Goal: Information Seeking & Learning: Compare options

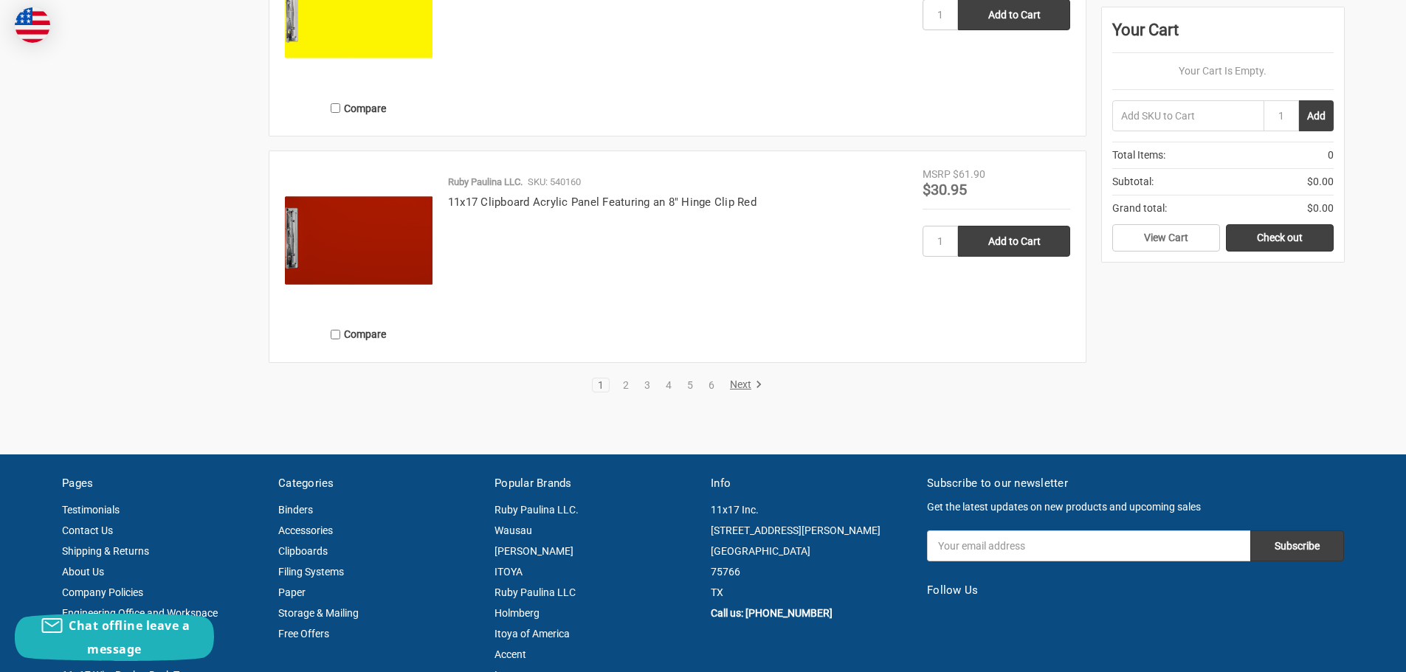
scroll to position [3322, 0]
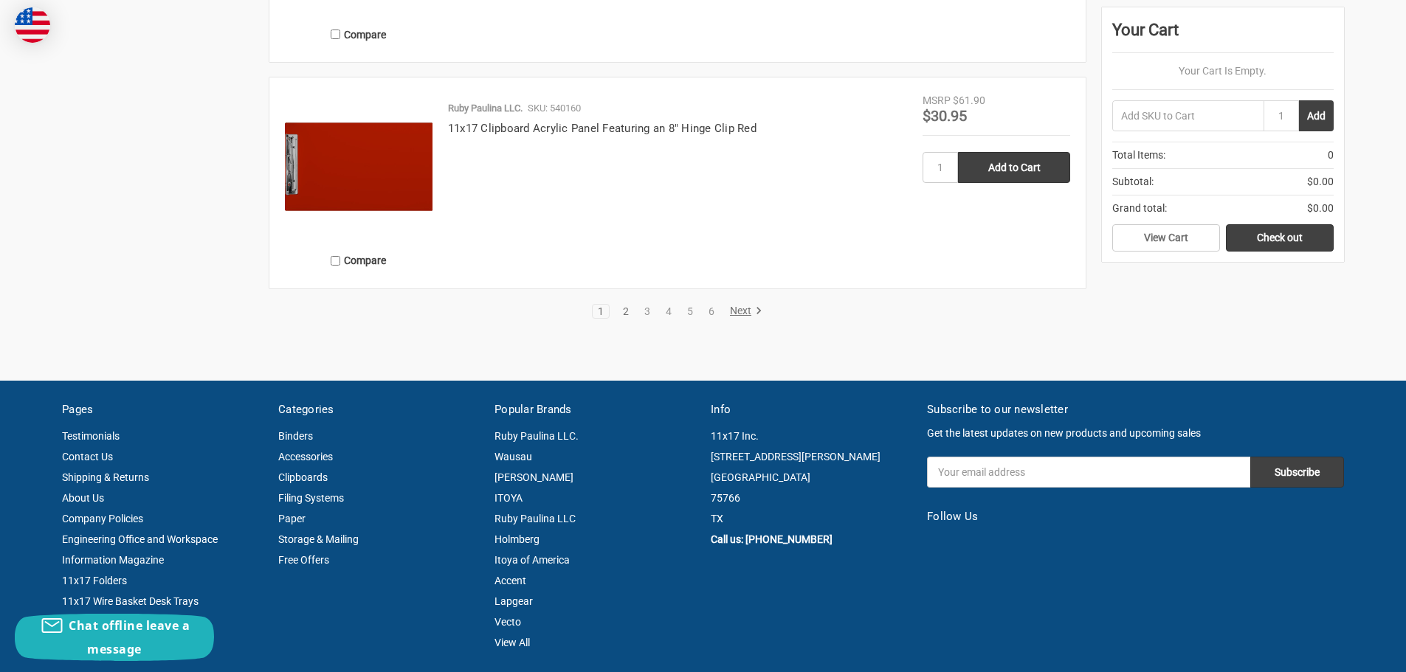
click at [625, 317] on link "2" at bounding box center [626, 311] width 16 height 10
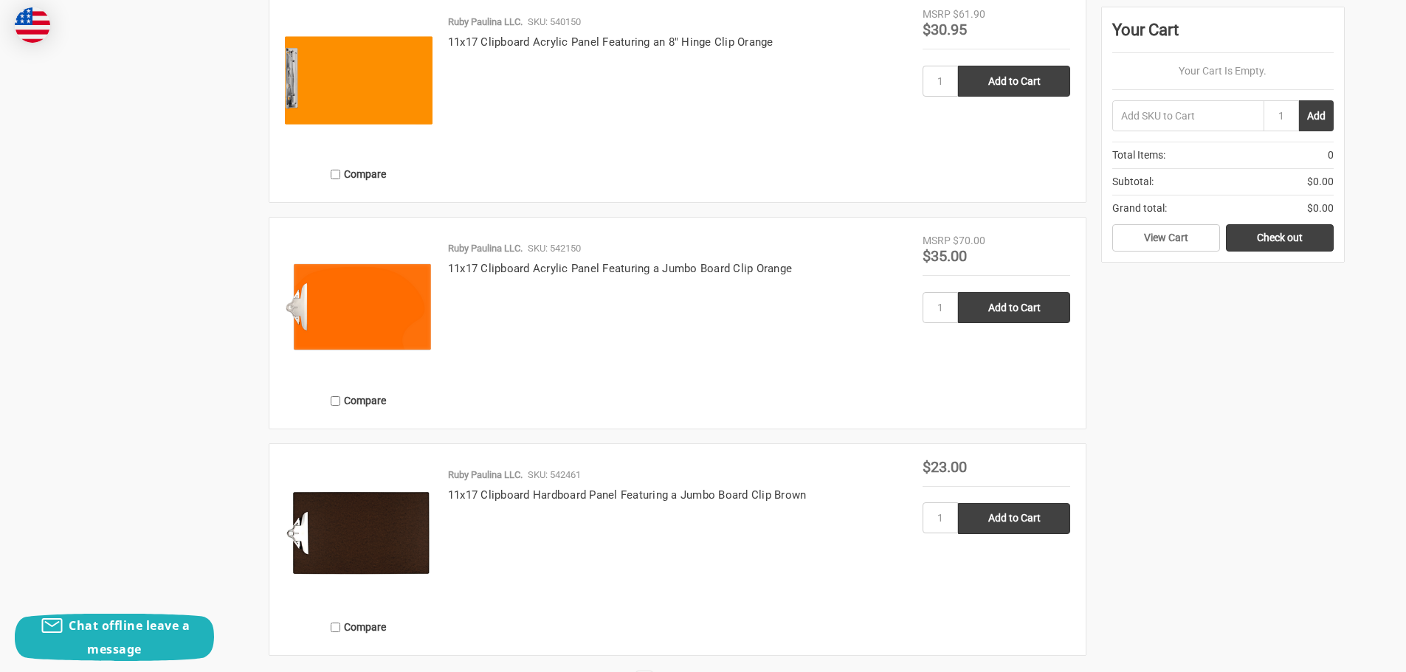
scroll to position [3027, 0]
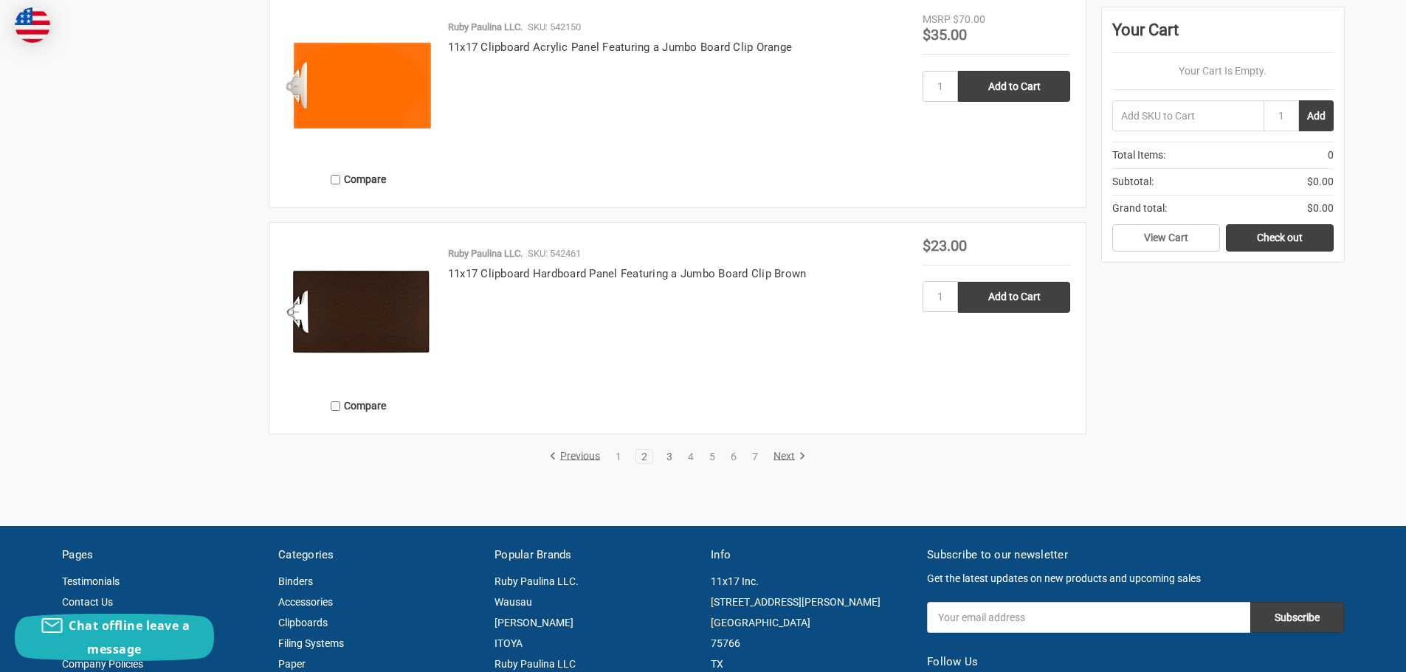
click at [668, 462] on link "3" at bounding box center [669, 457] width 16 height 10
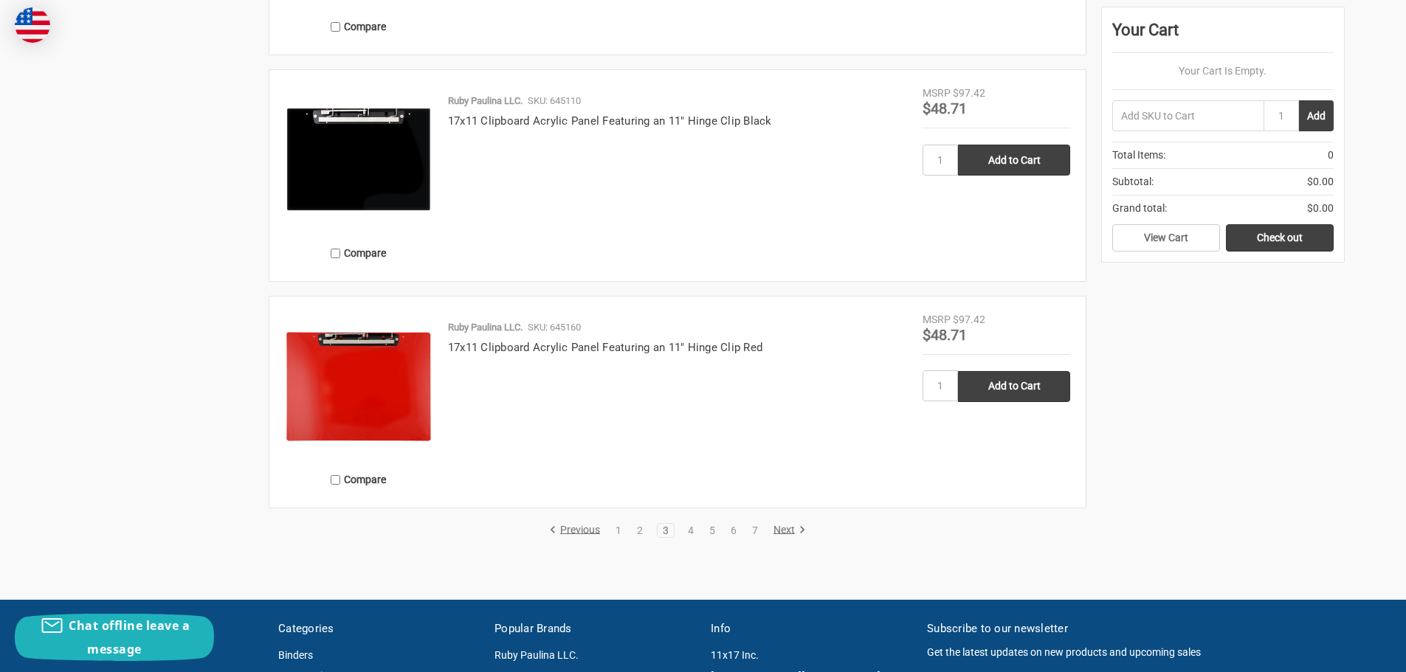
scroll to position [3027, 0]
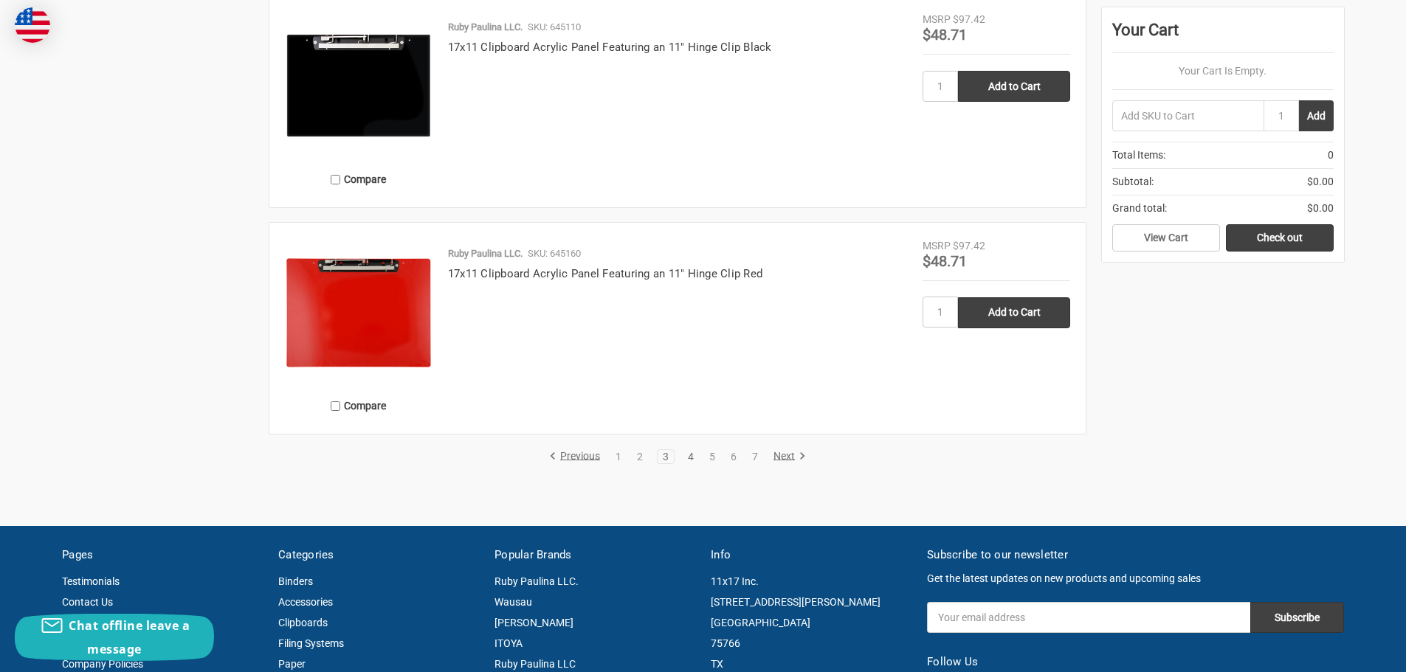
click at [692, 462] on link "4" at bounding box center [691, 457] width 16 height 10
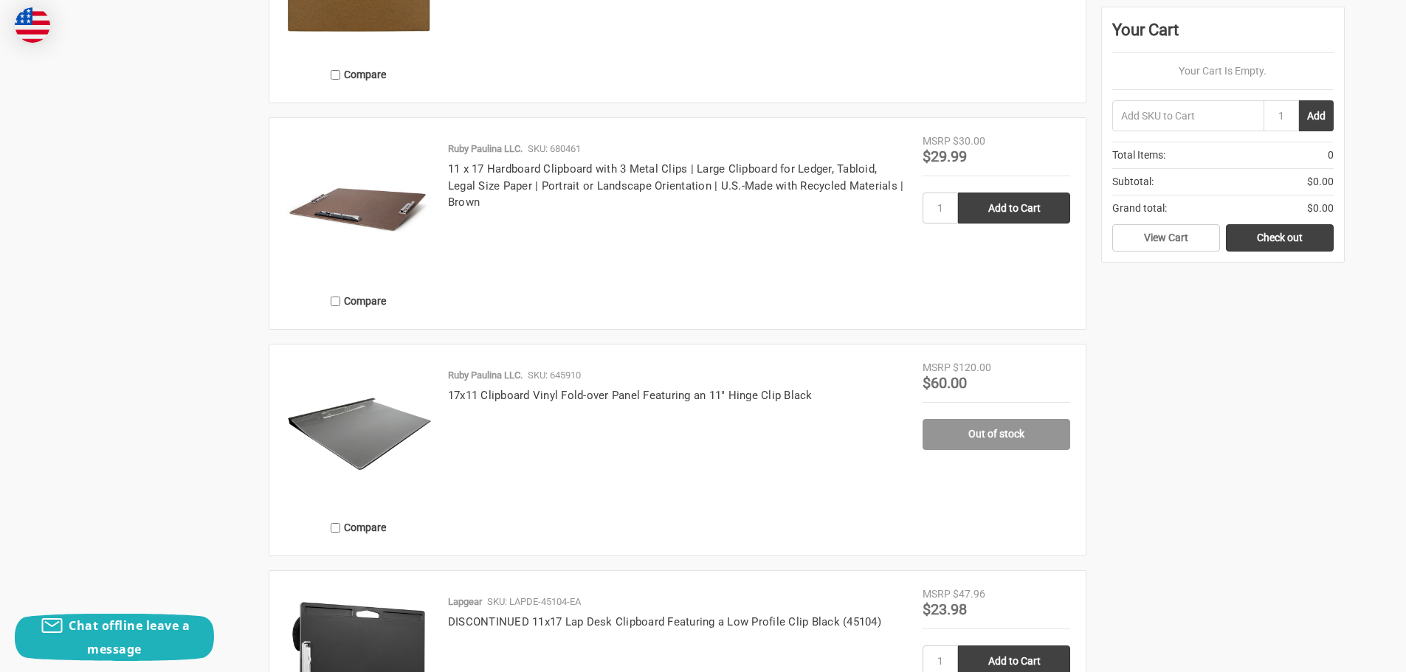
scroll to position [1845, 0]
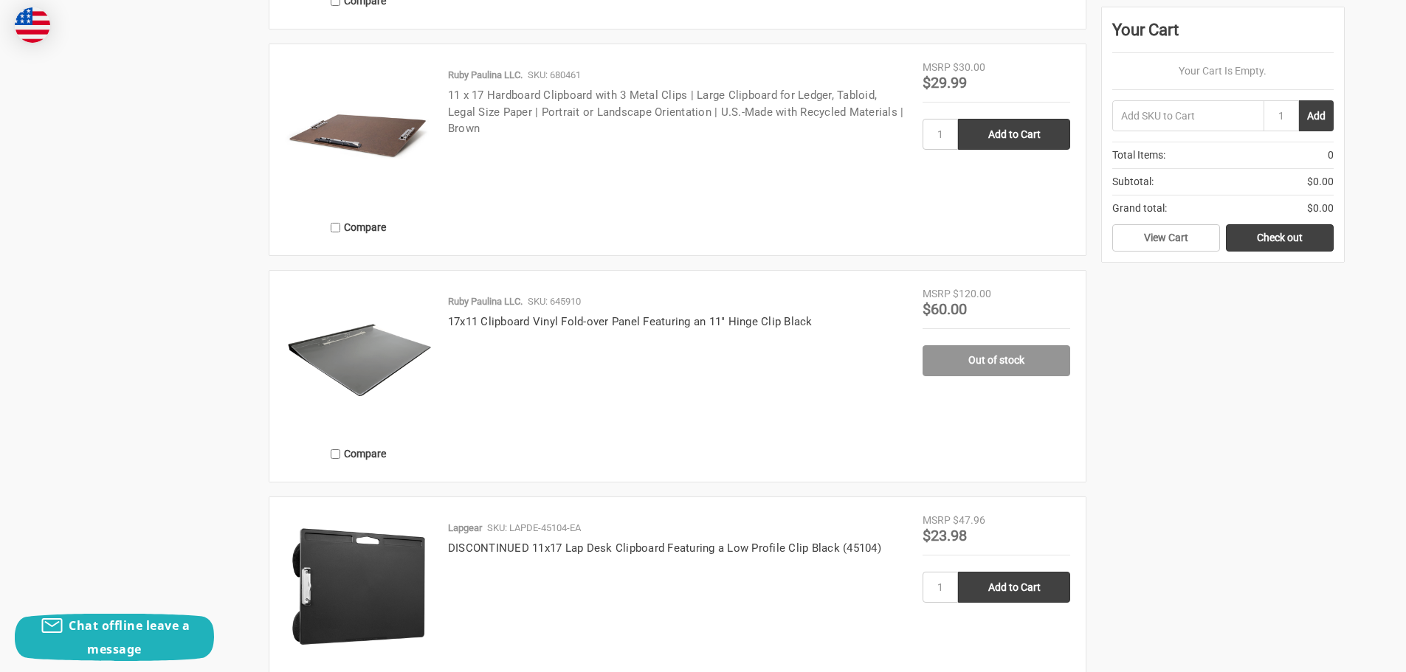
click at [582, 117] on link "11 x 17 Hardboard Clipboard with 3 Metal Clips | Large Clipboard for Ledger, Ta…" at bounding box center [676, 112] width 456 height 47
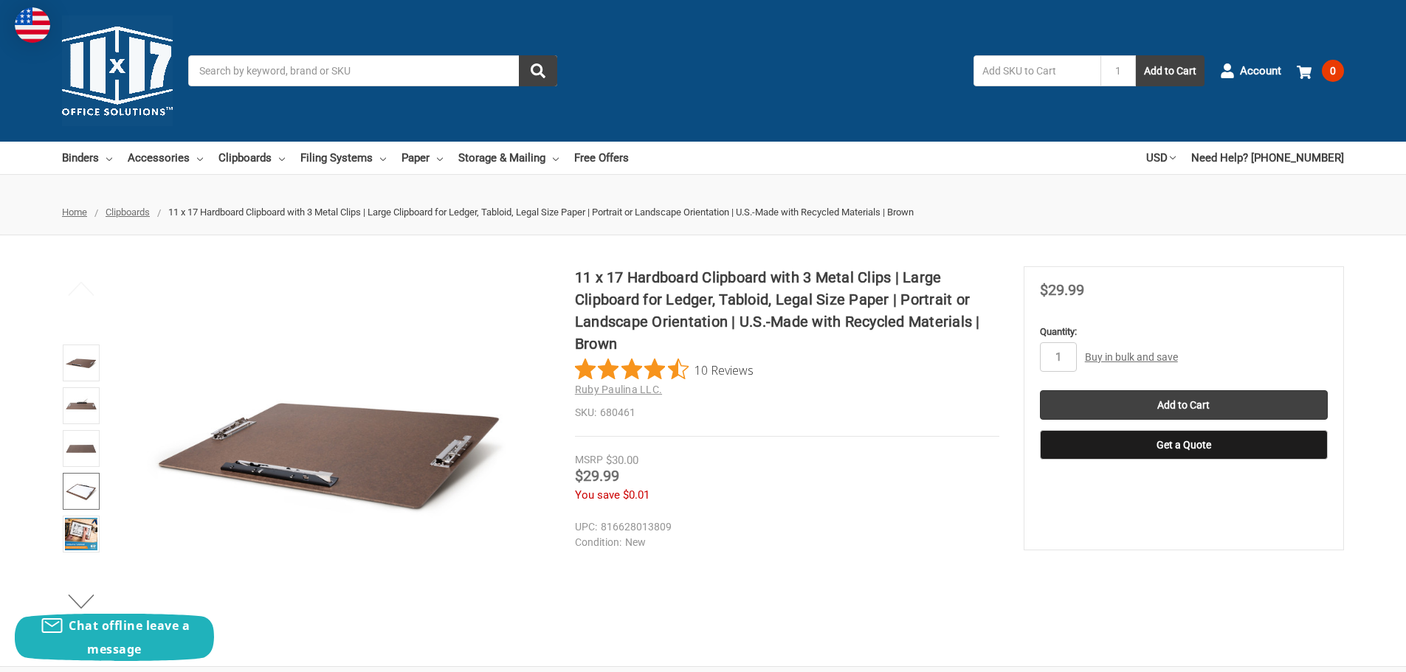
click at [86, 493] on img at bounding box center [81, 491] width 32 height 32
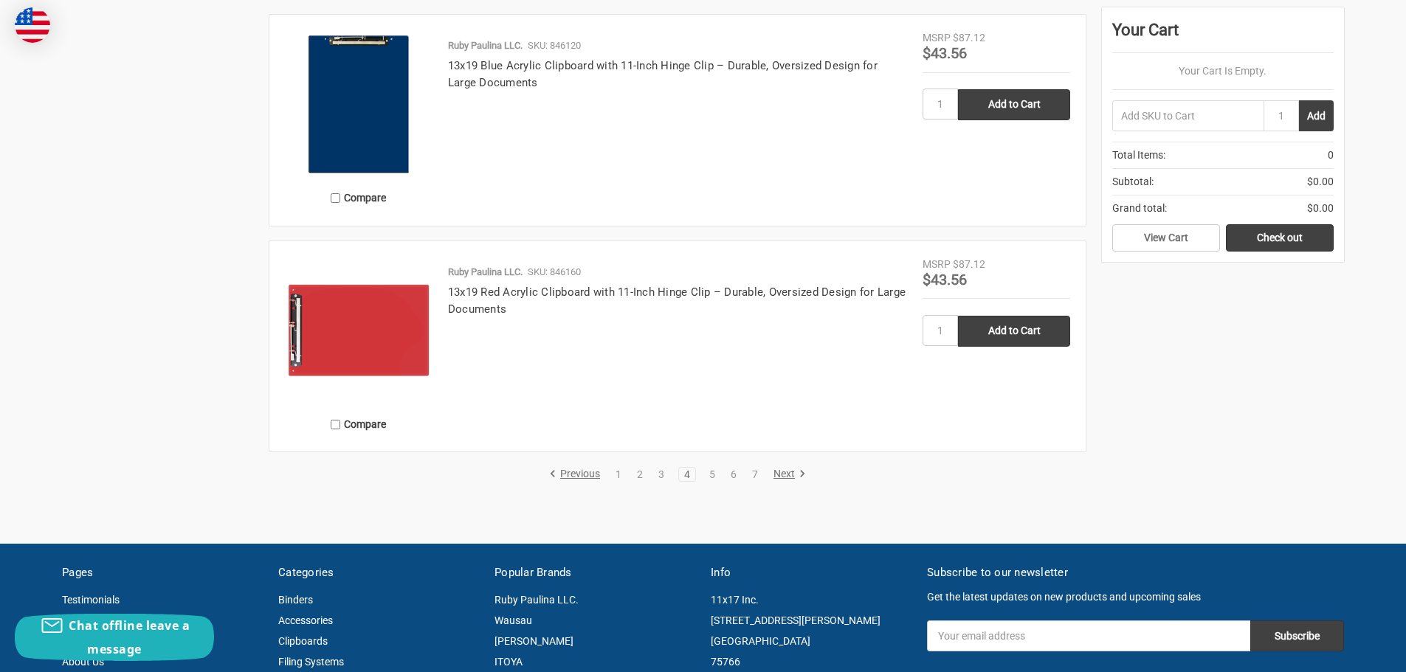
scroll to position [3322, 0]
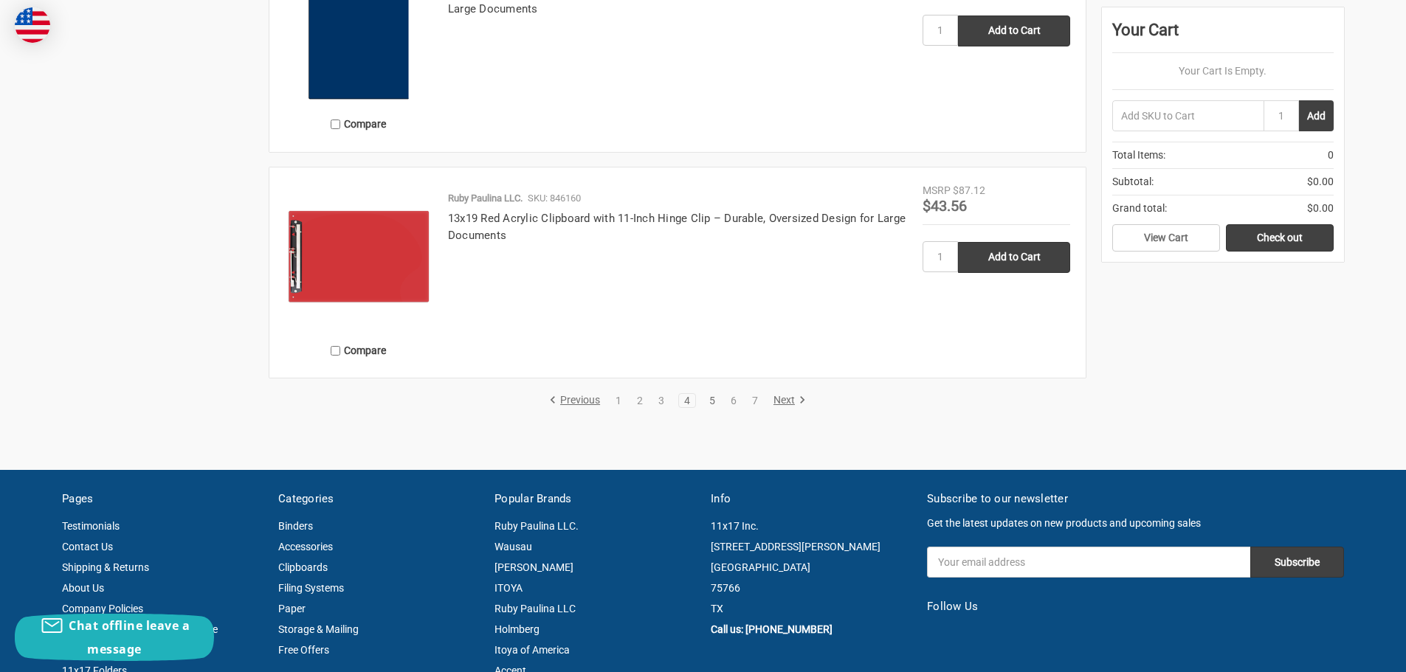
click at [713, 406] on link "5" at bounding box center [712, 401] width 16 height 10
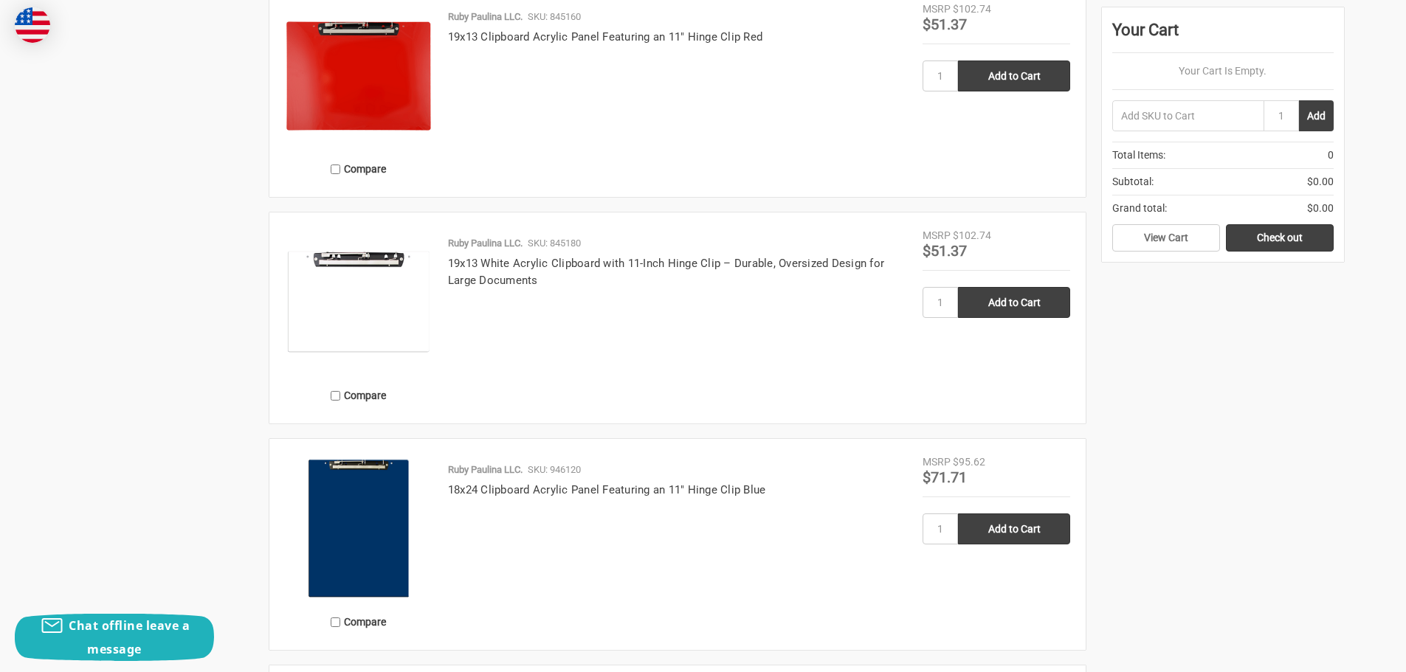
scroll to position [2953, 0]
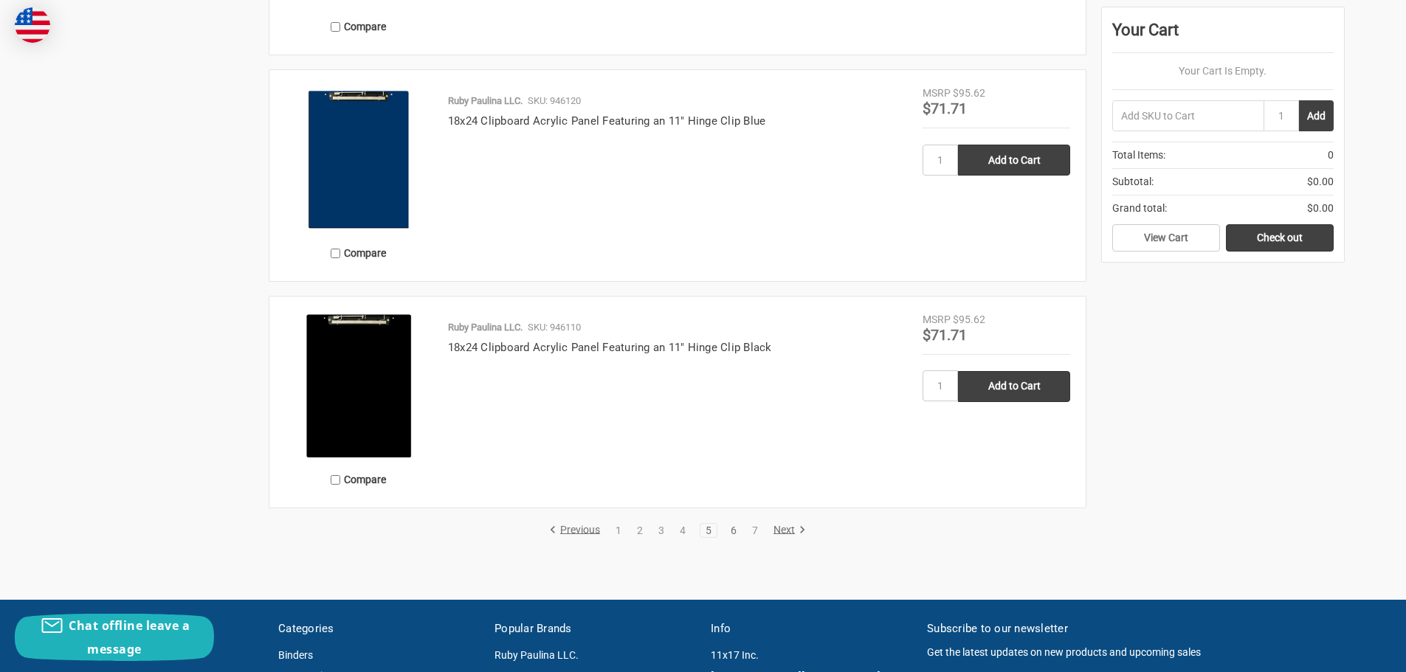
click at [732, 536] on link "6" at bounding box center [734, 531] width 16 height 10
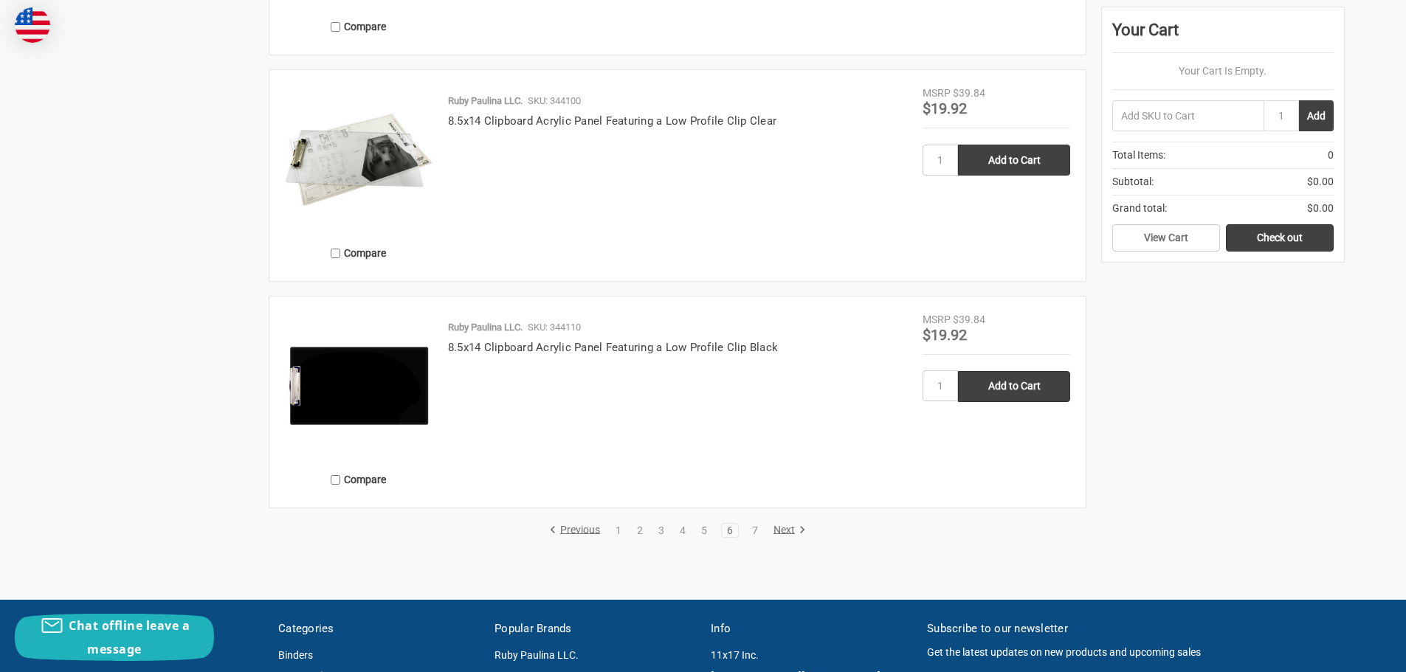
scroll to position [3027, 0]
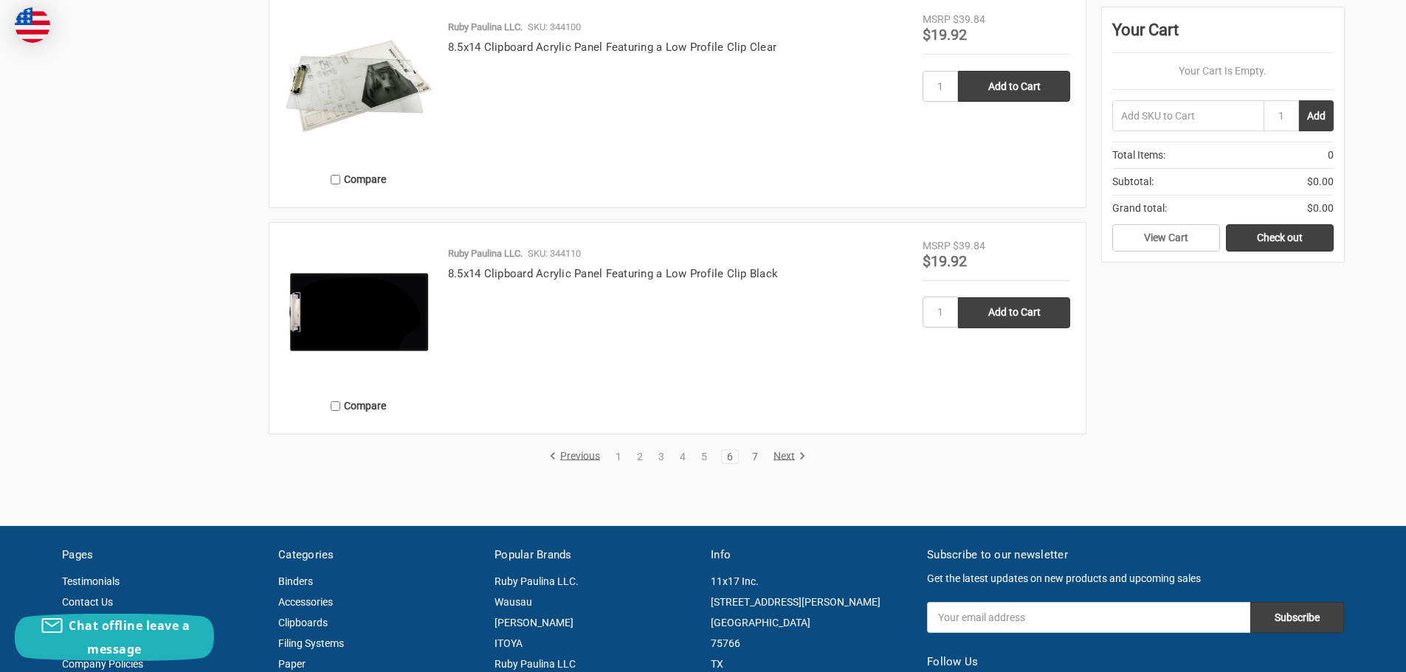
click at [757, 462] on link "7" at bounding box center [755, 457] width 16 height 10
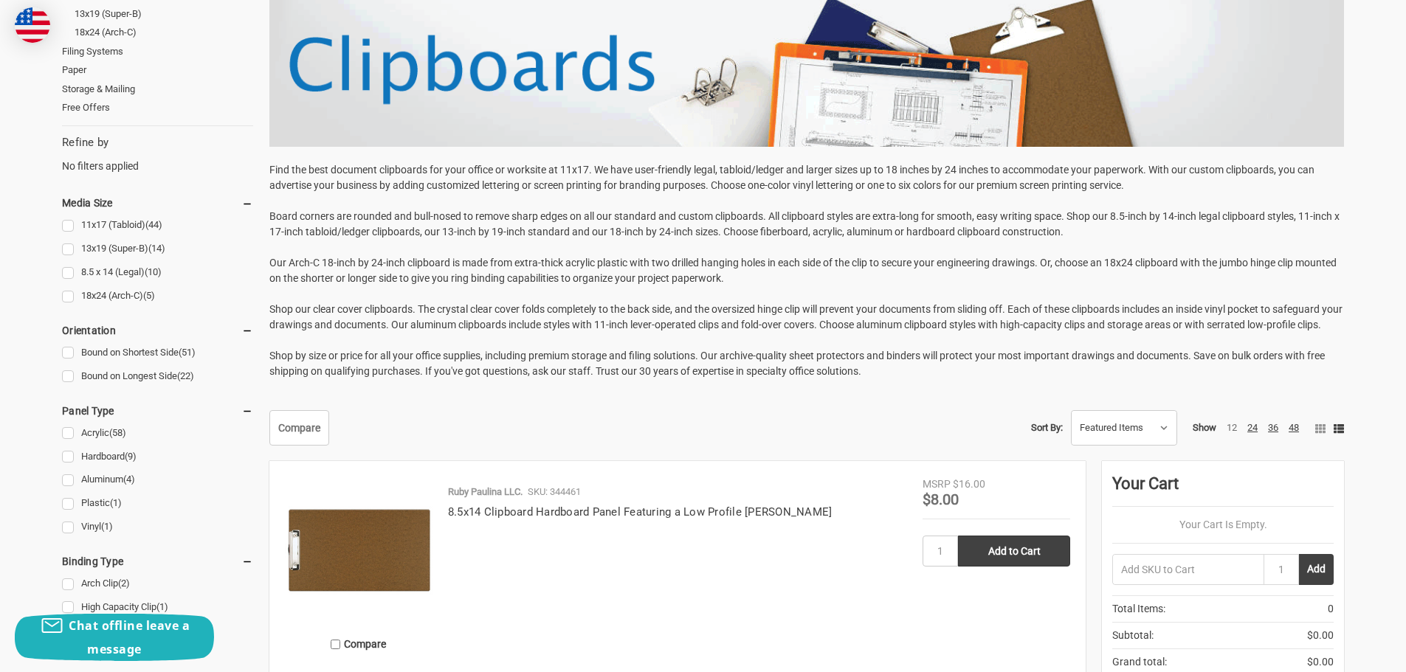
scroll to position [517, 0]
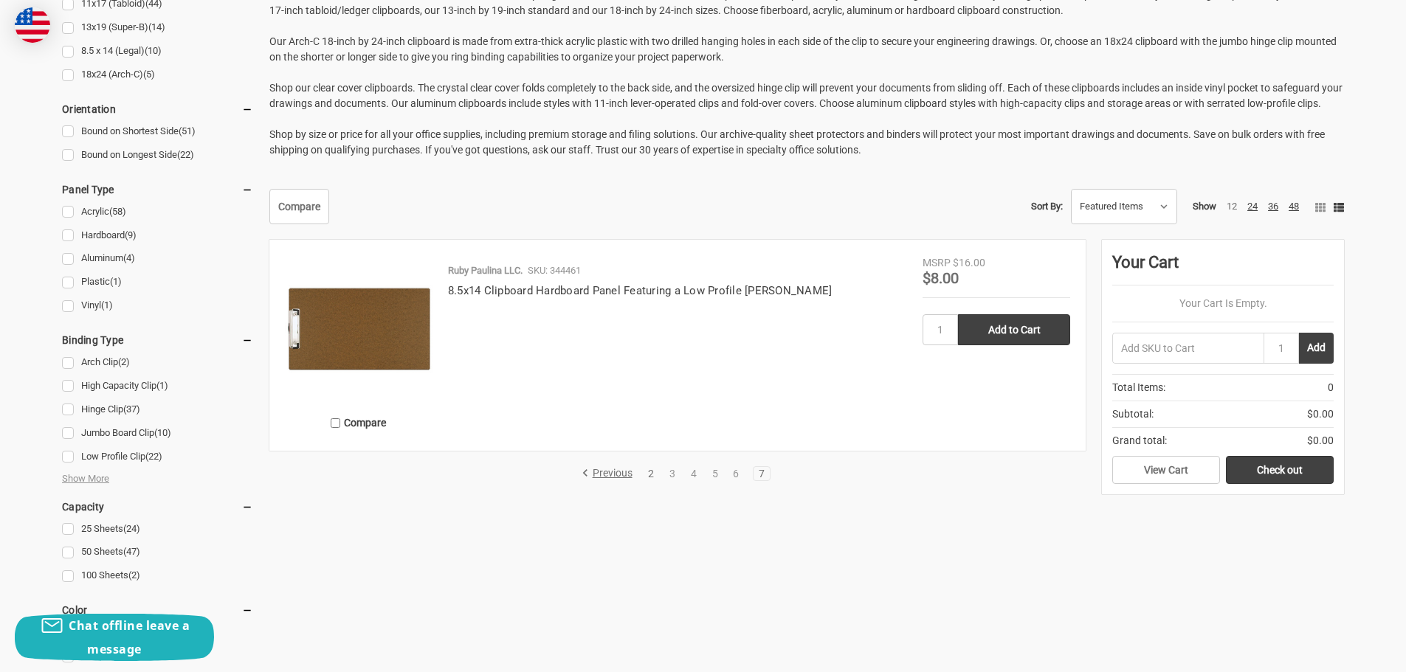
click at [651, 479] on link "2" at bounding box center [651, 474] width 16 height 10
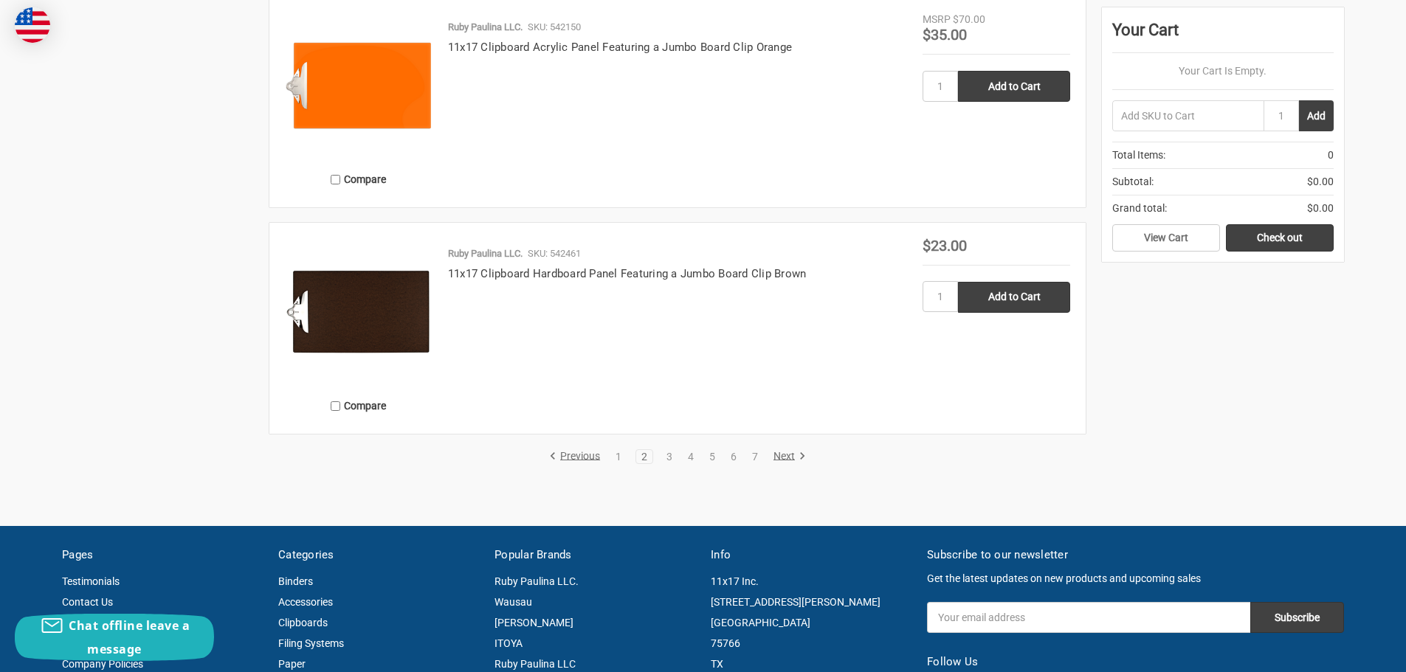
scroll to position [3100, 0]
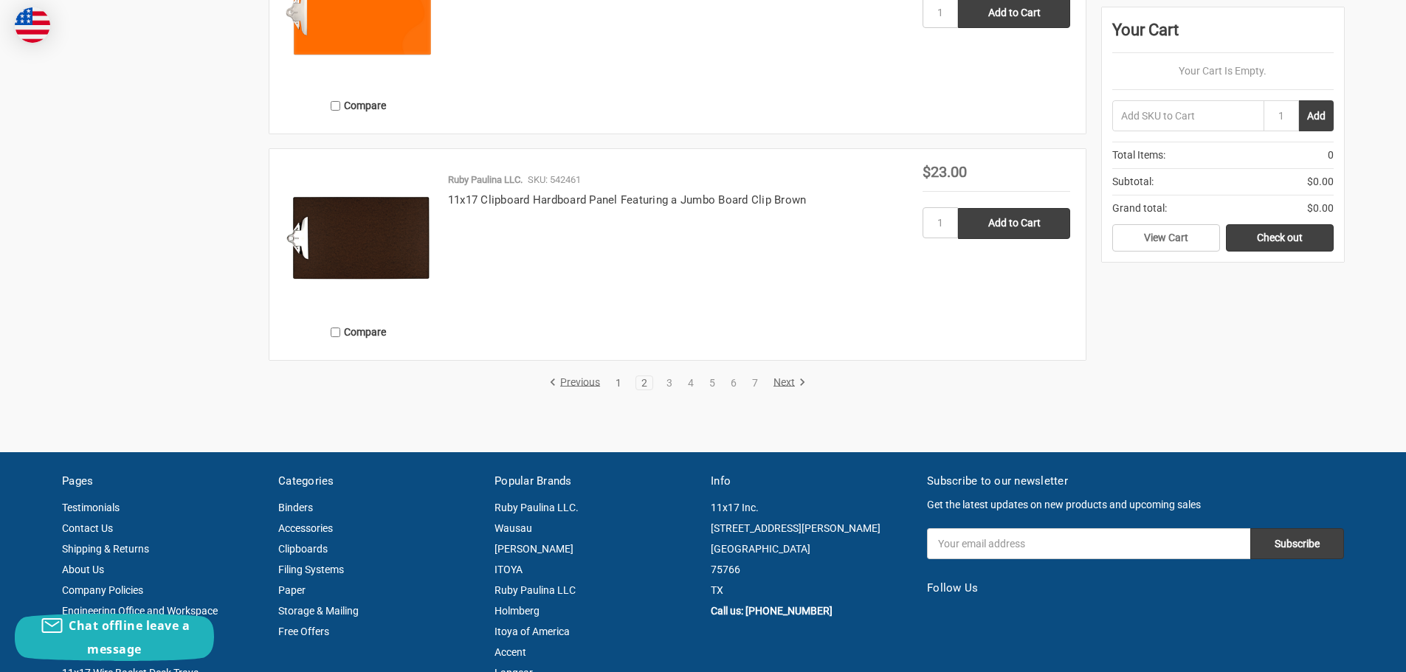
click at [617, 388] on link "1" at bounding box center [618, 383] width 16 height 10
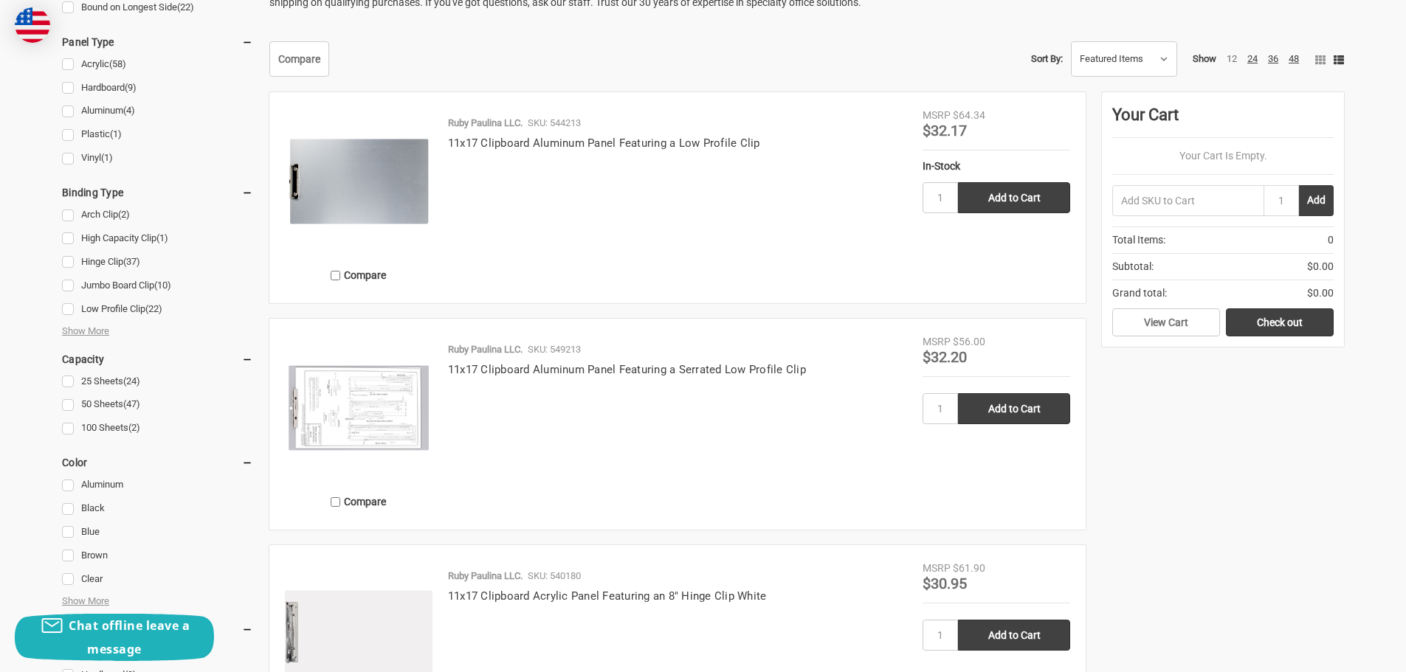
scroll to position [517, 0]
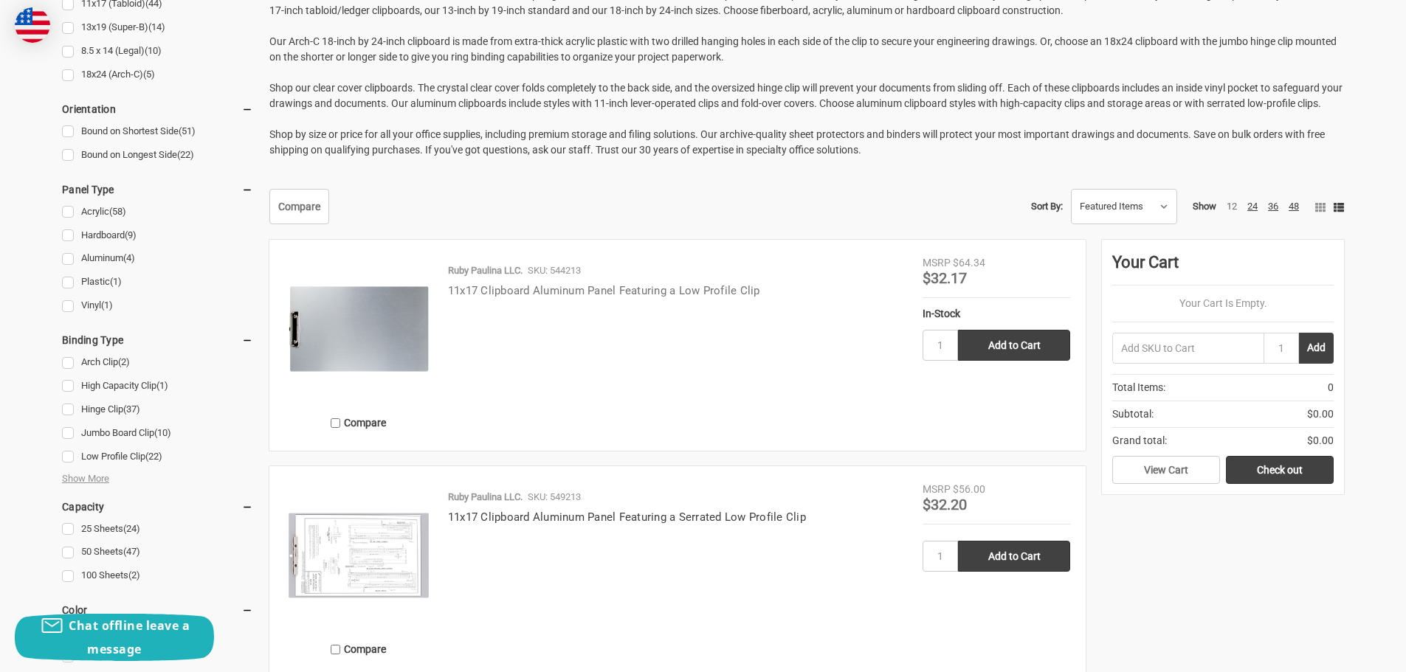
click at [517, 297] on link "11x17 Clipboard Aluminum Panel Featuring a Low Profile Clip" at bounding box center [604, 290] width 312 height 13
